Goal: Information Seeking & Learning: Understand process/instructions

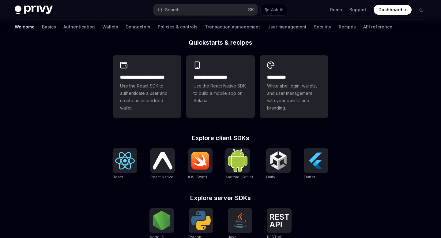
scroll to position [176, 0]
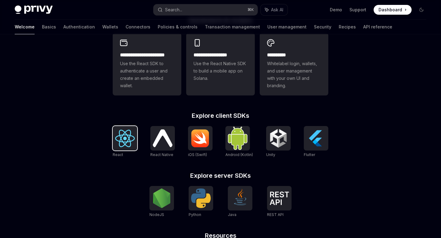
click at [126, 137] on img at bounding box center [125, 138] width 20 height 17
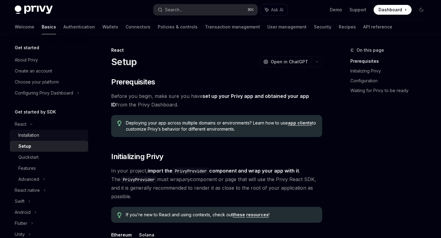
click at [87, 133] on link "Installation" at bounding box center [49, 135] width 78 height 11
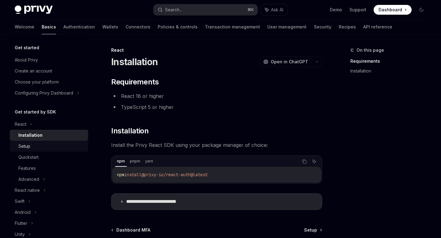
click at [56, 147] on div "Setup" at bounding box center [51, 146] width 66 height 7
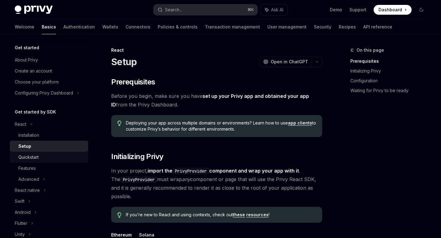
click at [47, 161] on link "Quickstart" at bounding box center [49, 157] width 78 height 11
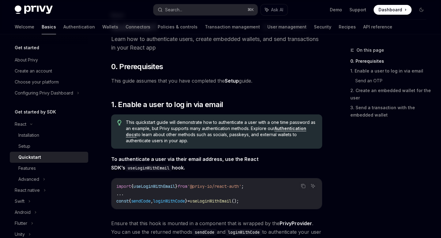
scroll to position [35, 0]
click at [294, 128] on link "Authentication docs" at bounding box center [216, 132] width 180 height 12
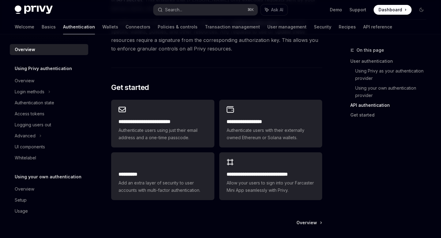
scroll to position [476, 0]
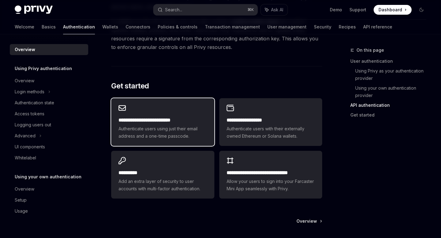
click at [198, 126] on span "Authenticate users using just their email address and a one-time passcode." at bounding box center [162, 132] width 88 height 15
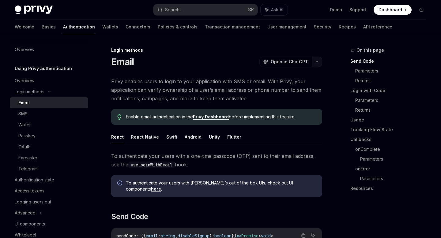
click at [317, 63] on button "button" at bounding box center [317, 62] width 10 height 10
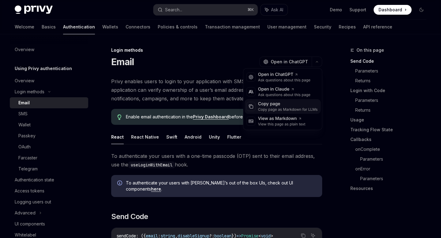
click at [274, 109] on div "Copy page as Markdown for LLMs" at bounding box center [288, 109] width 60 height 5
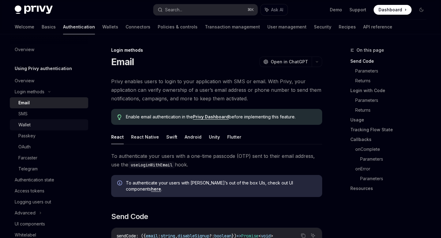
click at [34, 124] on div "Wallet" at bounding box center [51, 124] width 66 height 7
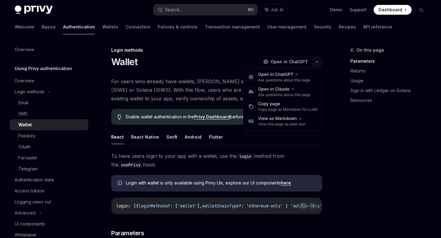
click at [319, 62] on icon "button" at bounding box center [316, 62] width 7 height 2
click at [274, 106] on div "Copy page" at bounding box center [288, 104] width 60 height 6
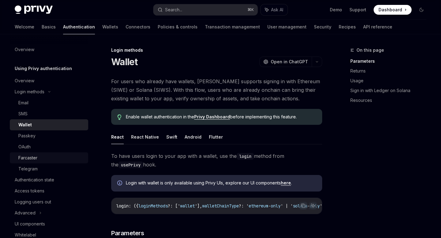
scroll to position [16, 0]
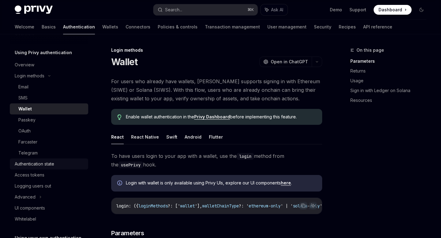
click at [40, 162] on div "Authentication state" at bounding box center [34, 163] width 39 height 7
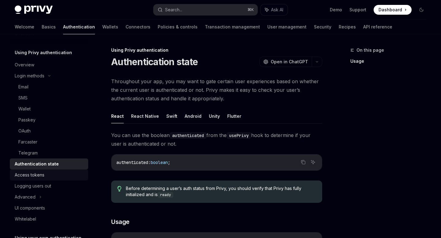
click at [38, 176] on div "Access tokens" at bounding box center [30, 174] width 30 height 7
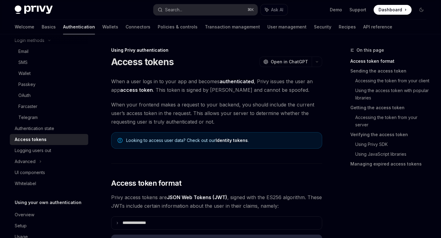
scroll to position [52, 0]
click at [51, 129] on div "Authentication state" at bounding box center [34, 127] width 39 height 7
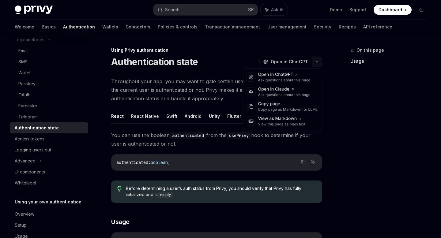
click at [318, 61] on icon "button" at bounding box center [316, 62] width 7 height 2
click at [272, 105] on div "Copy page" at bounding box center [288, 104] width 60 height 6
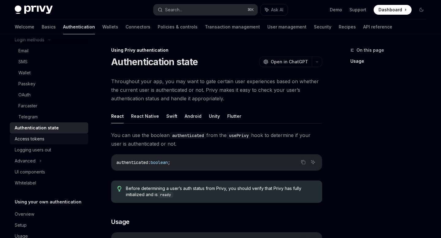
click at [54, 137] on div "Access tokens" at bounding box center [50, 138] width 70 height 7
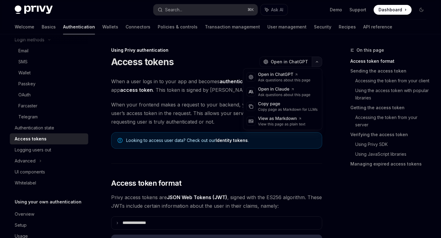
click at [316, 62] on icon "button" at bounding box center [316, 62] width 7 height 2
click at [270, 104] on div "Copy page" at bounding box center [288, 104] width 60 height 6
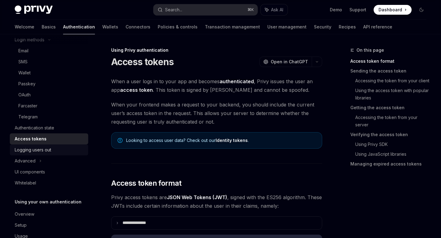
click at [47, 150] on div "Logging users out" at bounding box center [33, 149] width 36 height 7
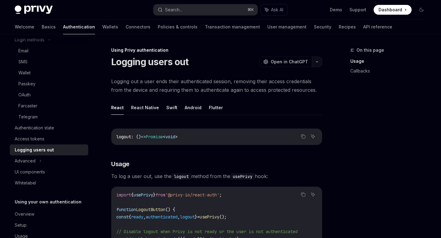
click at [317, 62] on icon "button" at bounding box center [316, 62] width 7 height 2
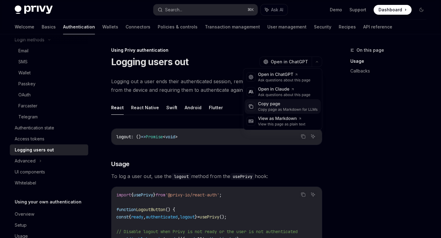
click at [273, 107] on div "Copy page as Markdown for LLMs" at bounding box center [288, 109] width 60 height 5
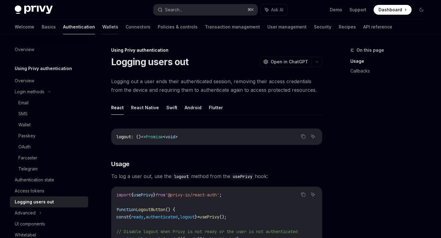
click at [102, 28] on link "Wallets" at bounding box center [110, 27] width 16 height 15
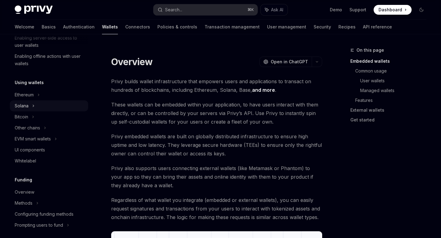
scroll to position [113, 0]
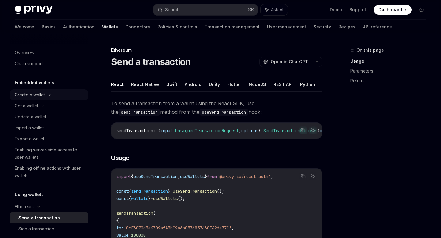
click at [61, 91] on div "Create a wallet" at bounding box center [49, 94] width 78 height 11
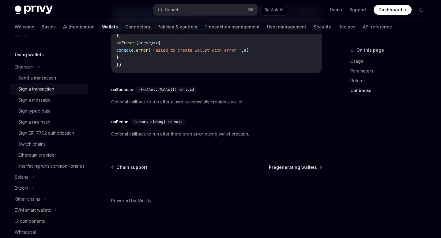
scroll to position [113, 0]
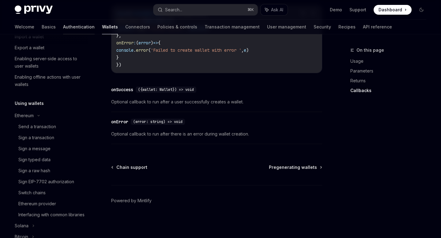
click at [63, 24] on link "Authentication" at bounding box center [79, 27] width 32 height 15
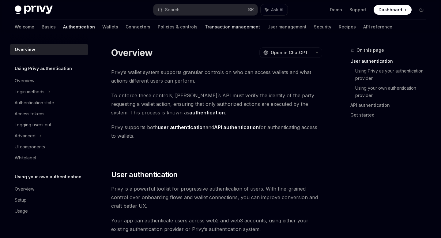
click at [209, 26] on link "Transaction management" at bounding box center [232, 27] width 55 height 15
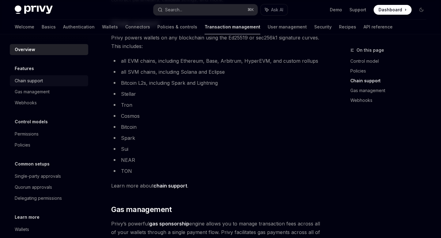
scroll to position [346, 0]
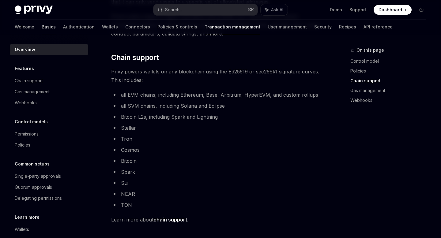
click at [42, 27] on link "Basics" at bounding box center [49, 27] width 14 height 15
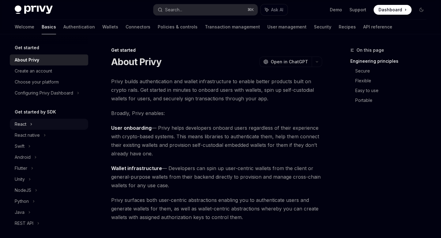
click at [24, 125] on div "React" at bounding box center [21, 124] width 12 height 7
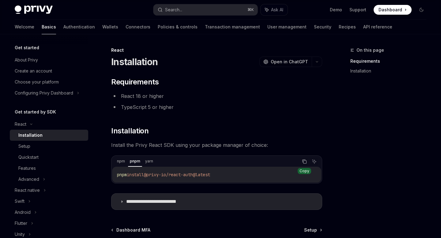
click at [306, 162] on icon "Copy the contents from the code block" at bounding box center [304, 161] width 5 height 5
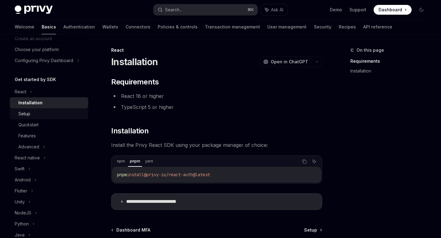
scroll to position [33, 0]
click at [58, 135] on div "Features" at bounding box center [51, 135] width 66 height 7
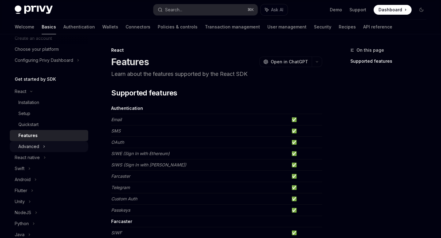
click at [52, 144] on div "Advanced" at bounding box center [49, 146] width 78 height 11
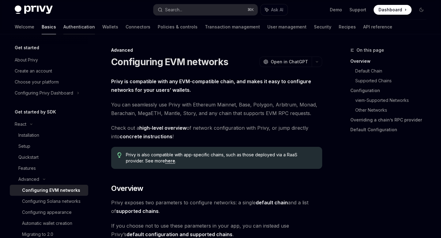
click at [63, 28] on link "Authentication" at bounding box center [79, 27] width 32 height 15
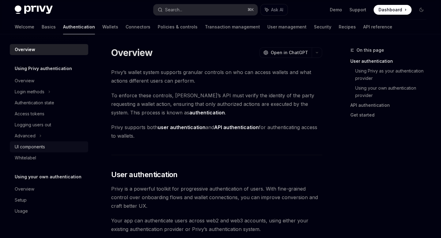
click at [33, 147] on div "UI components" at bounding box center [30, 146] width 30 height 7
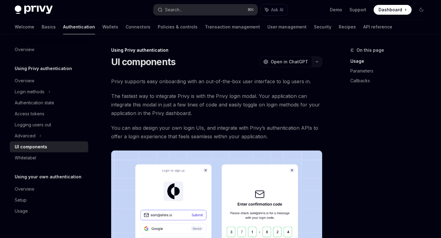
click at [316, 62] on icon "button" at bounding box center [317, 62] width 2 height 1
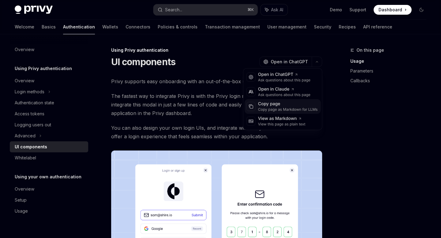
click at [277, 106] on div "Copy page" at bounding box center [288, 104] width 60 height 6
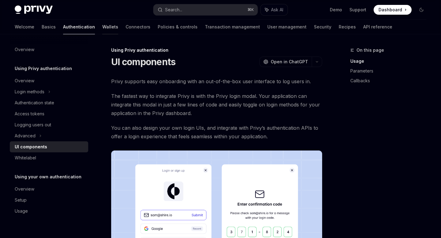
click at [102, 28] on link "Wallets" at bounding box center [110, 27] width 16 height 15
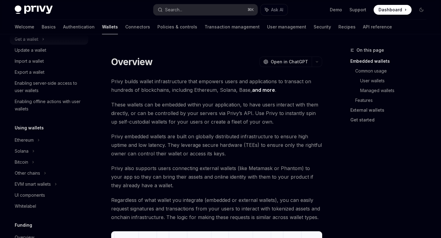
scroll to position [76, 0]
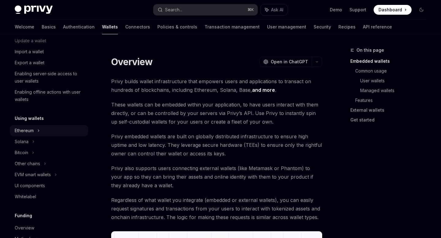
click at [31, 22] on div "Ethereum" at bounding box center [30, 18] width 30 height 7
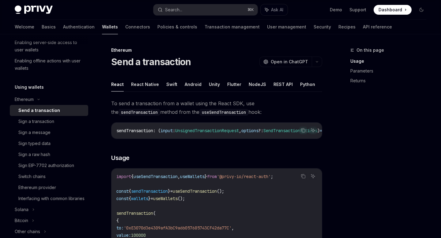
scroll to position [108, 0]
click at [125, 25] on link "Connectors" at bounding box center [137, 27] width 25 height 15
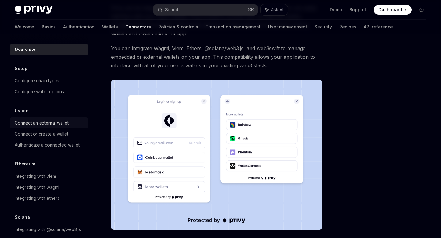
click at [56, 123] on div "Connect an external wallet" at bounding box center [42, 122] width 54 height 7
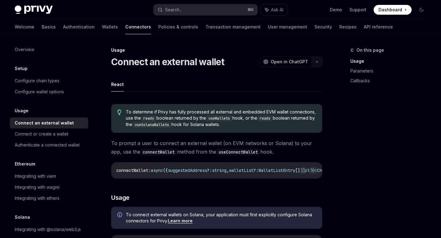
click at [317, 62] on icon "button" at bounding box center [316, 62] width 7 height 2
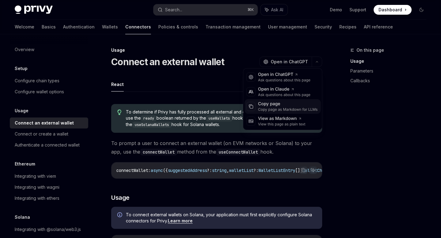
click at [273, 107] on div "Copy page" at bounding box center [288, 104] width 60 height 6
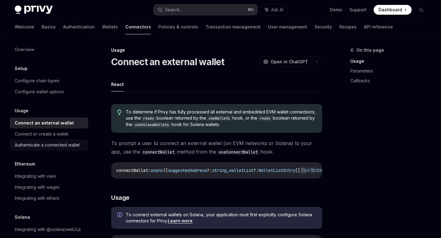
click at [62, 147] on div "Authenticate a connected wallet" at bounding box center [47, 144] width 65 height 7
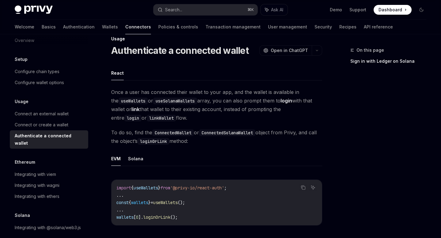
scroll to position [13, 0]
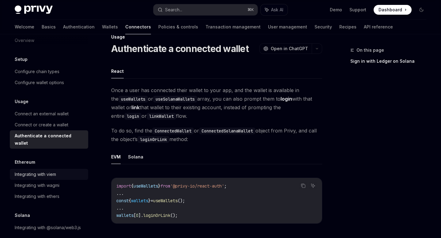
click at [49, 171] on div "Integrating with viem" at bounding box center [35, 174] width 41 height 7
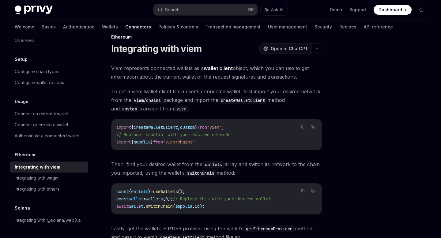
click at [292, 48] on span "Open in ChatGPT" at bounding box center [289, 49] width 37 height 6
click at [318, 48] on icon "button" at bounding box center [316, 48] width 7 height 2
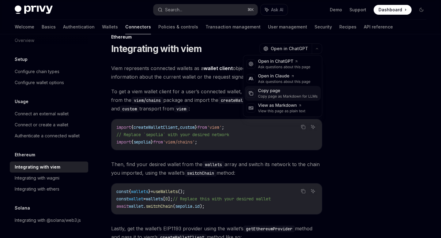
click at [275, 92] on div "Copy page" at bounding box center [288, 91] width 60 height 6
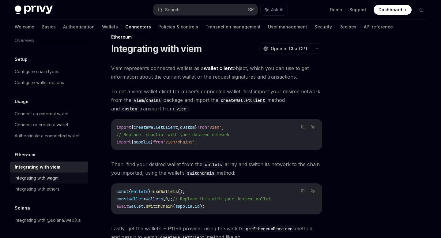
click at [52, 180] on div "Integrating with wagmi" at bounding box center [37, 177] width 45 height 7
type textarea "*"
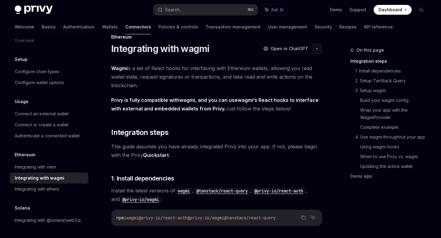
click at [316, 48] on icon "button" at bounding box center [316, 48] width 7 height 2
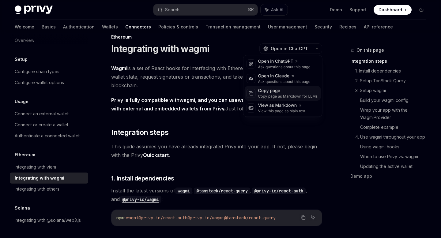
click at [271, 95] on div "Copy page as Markdown for LLMs" at bounding box center [288, 96] width 60 height 5
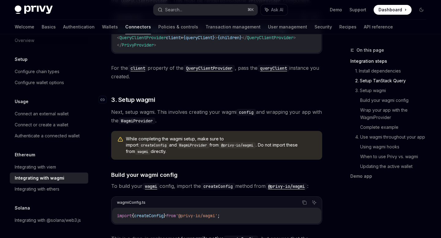
scroll to position [523, 0]
